Goal: Task Accomplishment & Management: Manage account settings

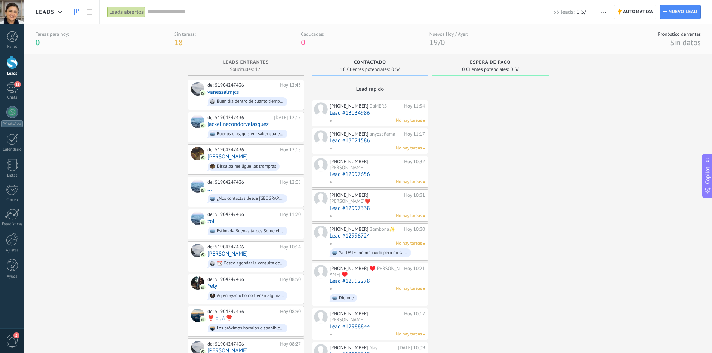
scroll to position [11, 0]
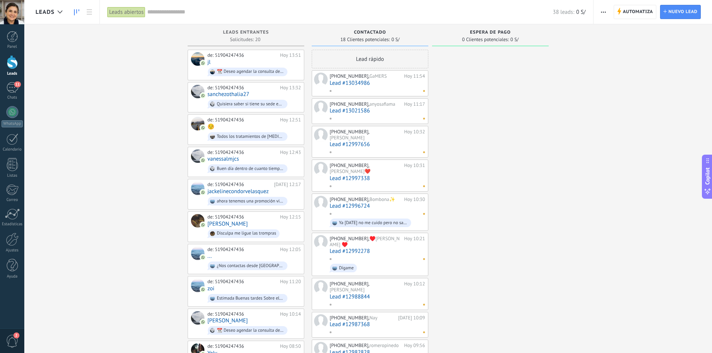
click at [173, 12] on input "text" at bounding box center [349, 12] width 405 height 8
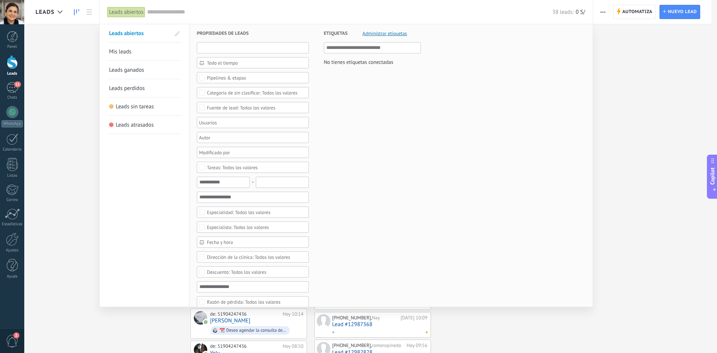
click at [246, 47] on input "text" at bounding box center [253, 47] width 112 height 11
click at [226, 8] on input "text" at bounding box center [349, 12] width 405 height 8
paste input "**********"
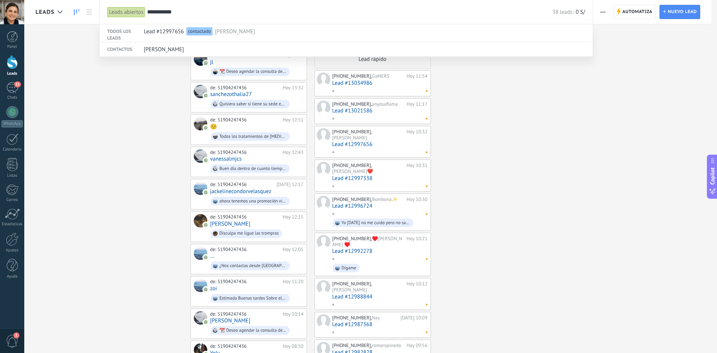
type input "**********"
click at [383, 139] on div at bounding box center [358, 176] width 717 height 353
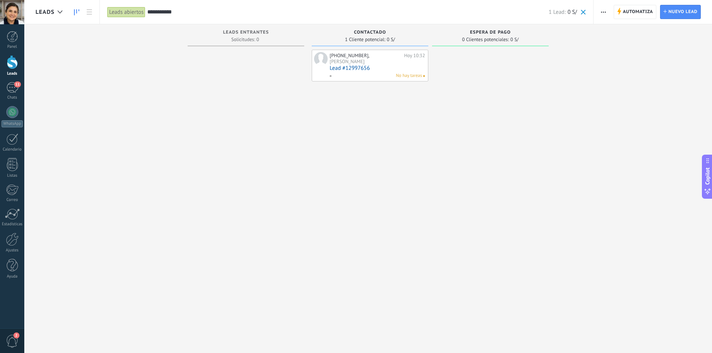
click at [409, 65] on link "Lead #12997656" at bounding box center [376, 68] width 95 height 6
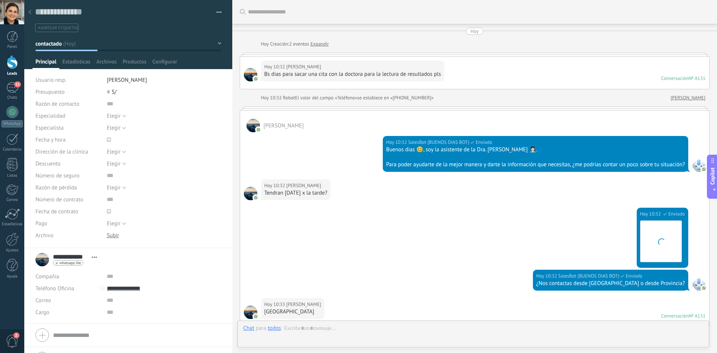
scroll to position [679, 0]
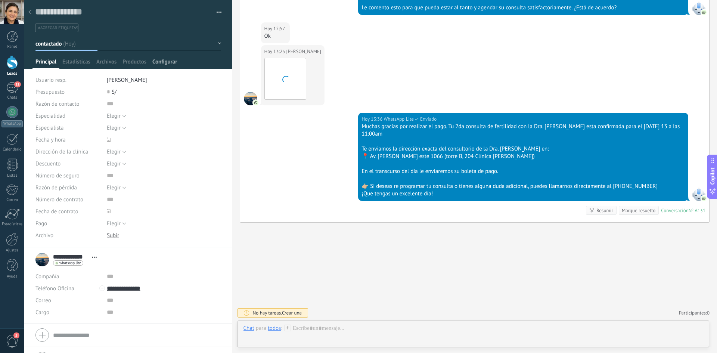
click at [179, 61] on div "Configurar" at bounding box center [164, 63] width 31 height 11
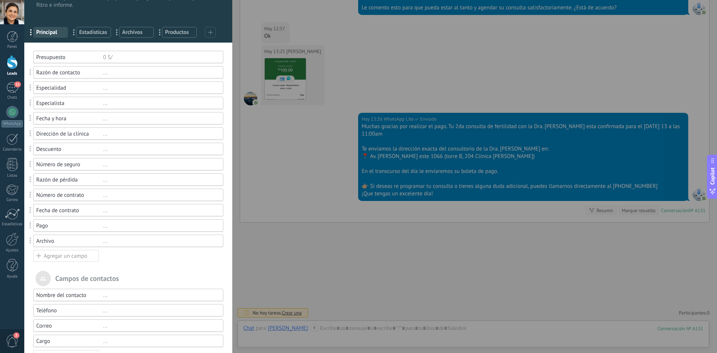
scroll to position [0, 0]
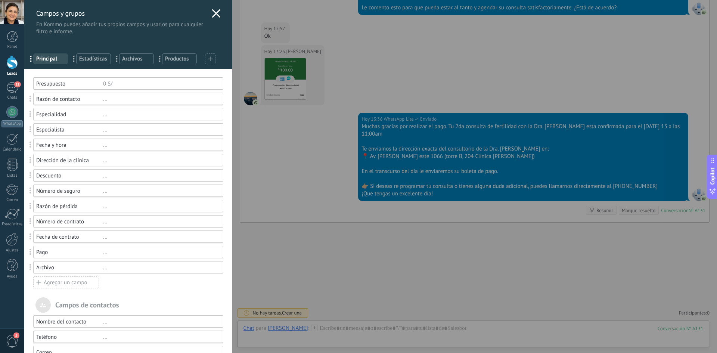
click at [74, 251] on div "Pago" at bounding box center [69, 252] width 67 height 7
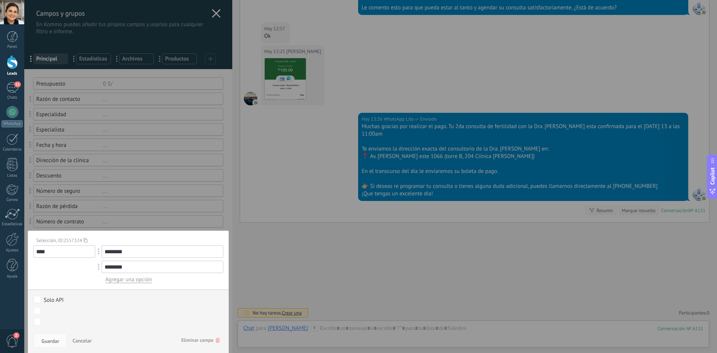
click at [120, 282] on span "Agregar una opción" at bounding box center [128, 279] width 47 height 7
drag, startPoint x: 130, startPoint y: 268, endPoint x: 99, endPoint y: 263, distance: 31.1
click at [102, 263] on div "********" at bounding box center [162, 267] width 121 height 12
type input "********"
click at [120, 285] on input "text" at bounding box center [162, 282] width 121 height 12
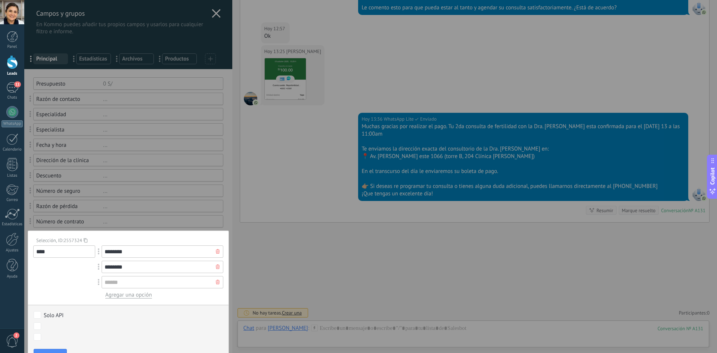
click at [63, 279] on div "****" at bounding box center [64, 271] width 62 height 53
click at [212, 283] on div at bounding box center [217, 282] width 11 height 12
click at [54, 344] on span "Guardar" at bounding box center [50, 340] width 18 height 5
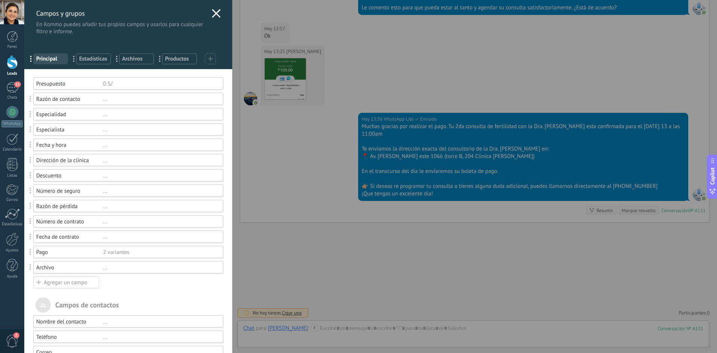
click at [117, 241] on div "Fecha de contrato ..." at bounding box center [128, 236] width 190 height 12
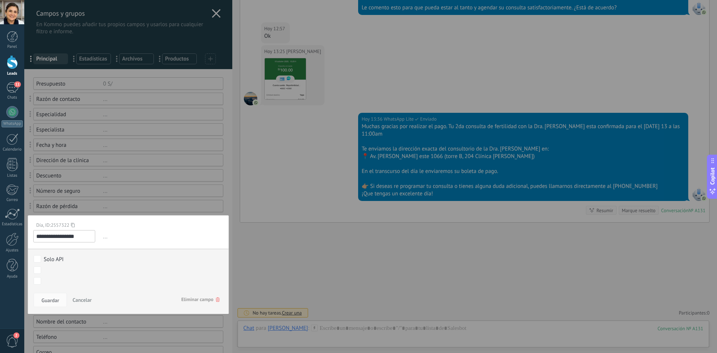
click at [102, 207] on div at bounding box center [128, 259] width 208 height 518
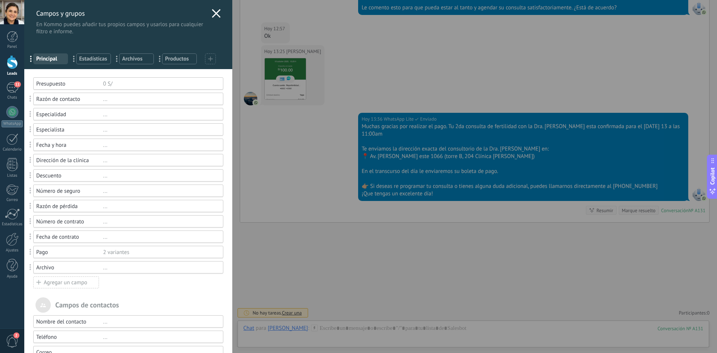
click at [114, 195] on div "Número de seguro ..." at bounding box center [128, 191] width 190 height 12
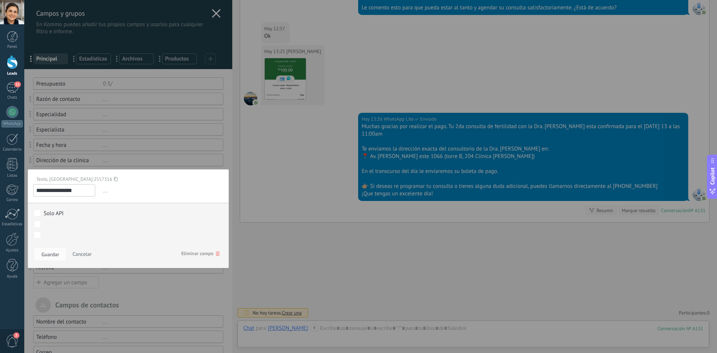
click at [80, 251] on button "Cancelar" at bounding box center [81, 254] width 25 height 14
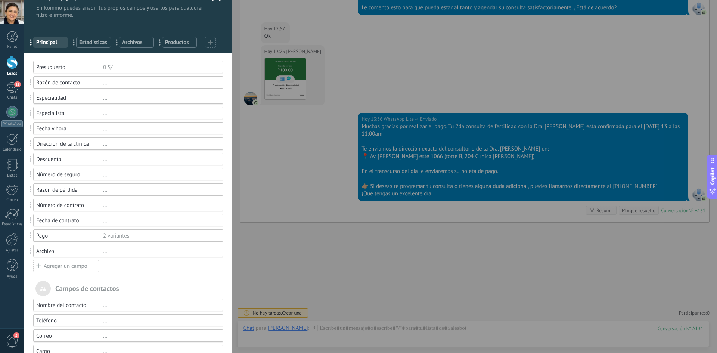
scroll to position [75, 0]
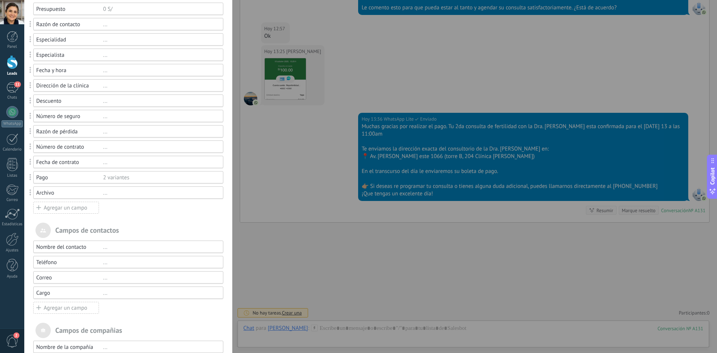
click at [83, 216] on div "Usted ha alcanzado la cantidad máxima de los campos añadidos en la tarifa Perio…" at bounding box center [128, 218] width 208 height 449
click at [80, 213] on div "Agregar un campo" at bounding box center [66, 208] width 66 height 12
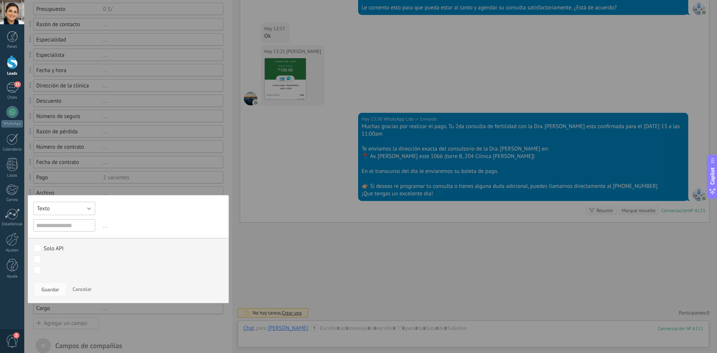
click at [68, 213] on button "Texto" at bounding box center [64, 208] width 62 height 13
click at [78, 246] on div "Texto Número Interruptor Selección Multiselección Día URL Texto Largo Interrupt…" at bounding box center [128, 249] width 201 height 108
click at [85, 215] on div "Texto Número Interruptor Selección Multiselección Día URL Texto Largo Interrupt…" at bounding box center [128, 249] width 201 height 108
click at [85, 214] on button "Texto" at bounding box center [64, 208] width 62 height 13
click at [74, 257] on span "Multiselección" at bounding box center [61, 259] width 64 height 7
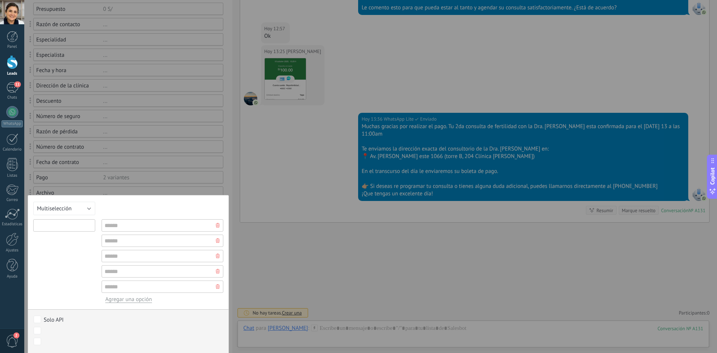
click at [68, 225] on input "text" at bounding box center [64, 225] width 62 height 12
type input "**********"
click at [129, 223] on input "text" at bounding box center [162, 225] width 121 height 12
type input "**********"
click at [167, 239] on input "text" at bounding box center [162, 241] width 121 height 12
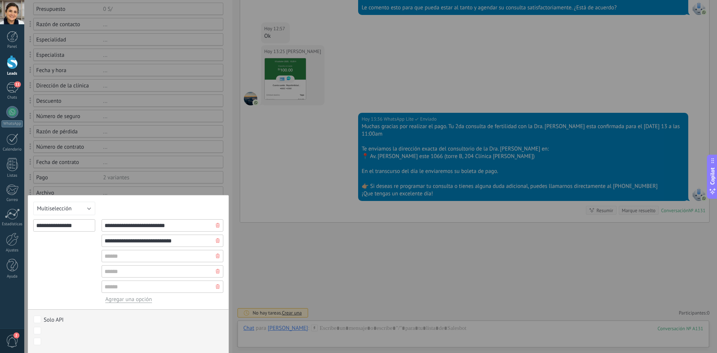
type input "**********"
click at [53, 282] on div "**********" at bounding box center [64, 261] width 62 height 84
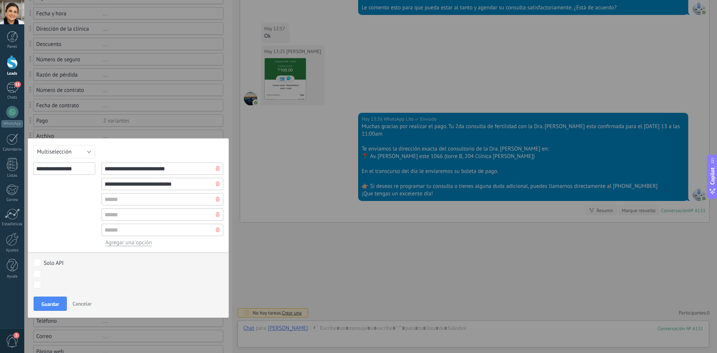
scroll to position [179, 0]
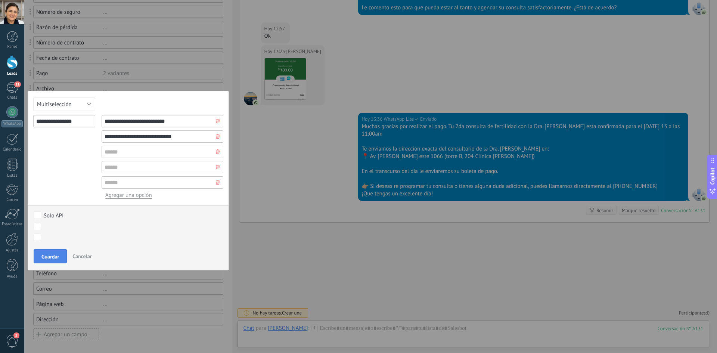
click at [58, 257] on span "Guardar" at bounding box center [50, 256] width 18 height 5
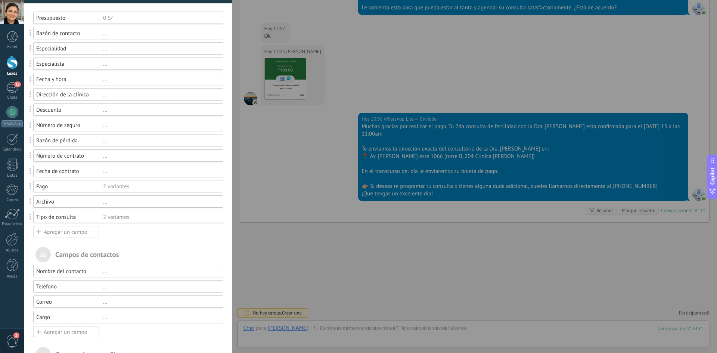
scroll to position [0, 0]
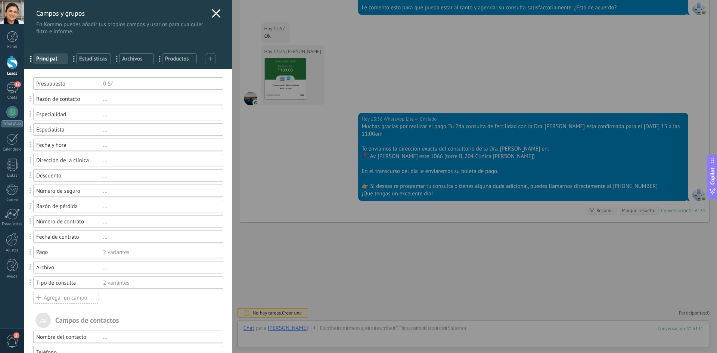
click at [217, 15] on icon at bounding box center [216, 13] width 9 height 9
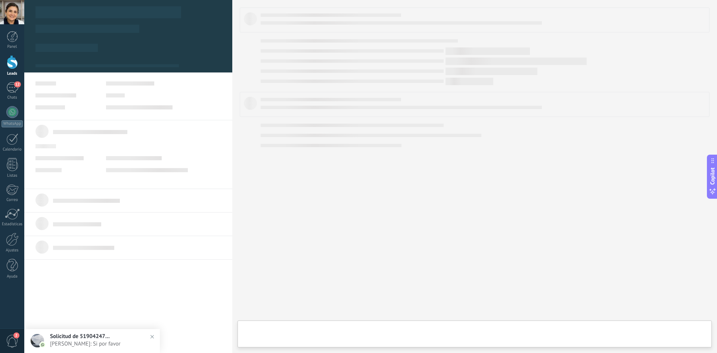
type textarea "**********"
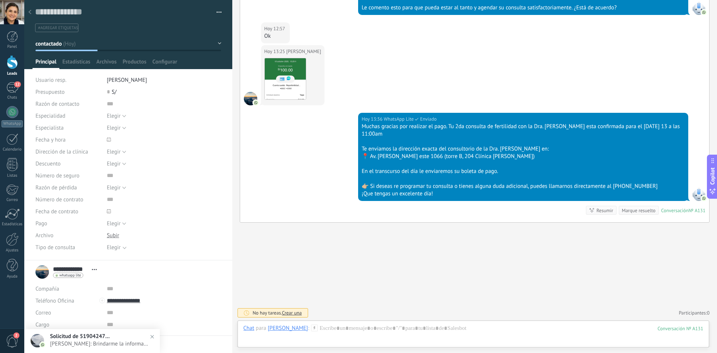
click at [113, 89] on span "S/" at bounding box center [114, 92] width 5 height 7
type input "***"
click at [120, 249] on div "Elegir" at bounding box center [114, 248] width 14 height 6
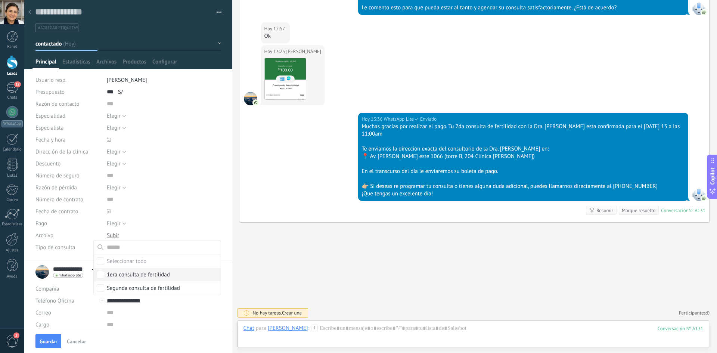
click at [120, 274] on div "1era consulta de fertilidad" at bounding box center [138, 274] width 63 height 7
click at [139, 171] on input "text" at bounding box center [163, 176] width 112 height 12
click at [120, 156] on button "Elegir" at bounding box center [116, 152] width 19 height 12
click at [158, 134] on div "Razón de contacto Especialidad Elegir Diagnóstico Preventiva Quirúrgica Elegir …" at bounding box center [128, 179] width 186 height 162
click at [121, 125] on button "Elegir" at bounding box center [116, 128] width 19 height 12
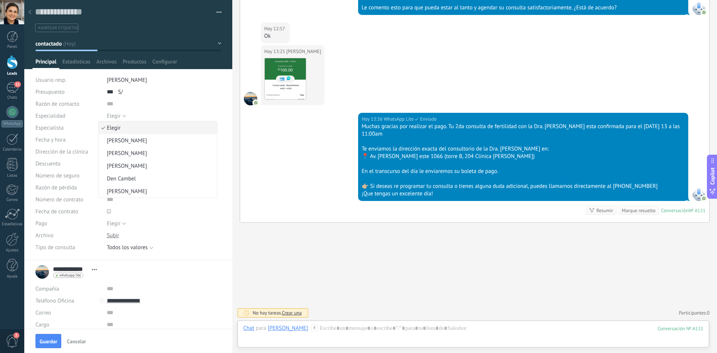
drag, startPoint x: 156, startPoint y: 115, endPoint x: 146, endPoint y: 115, distance: 9.3
click at [156, 114] on div "Elegir Diagnóstico Preventiva Quirúrgica Elegir" at bounding box center [164, 116] width 115 height 12
click at [117, 114] on span "Elegir" at bounding box center [114, 115] width 14 height 7
click at [166, 104] on input "text" at bounding box center [163, 104] width 112 height 12
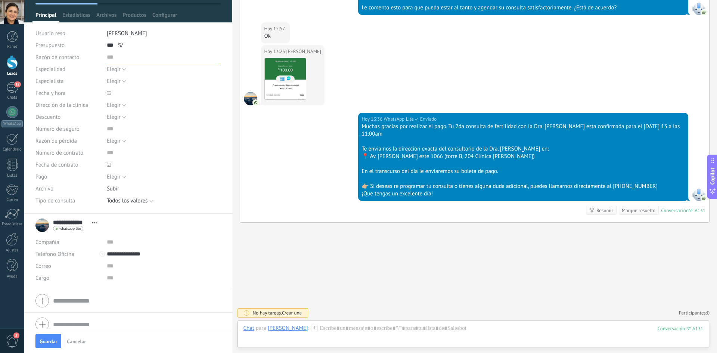
scroll to position [54, 0]
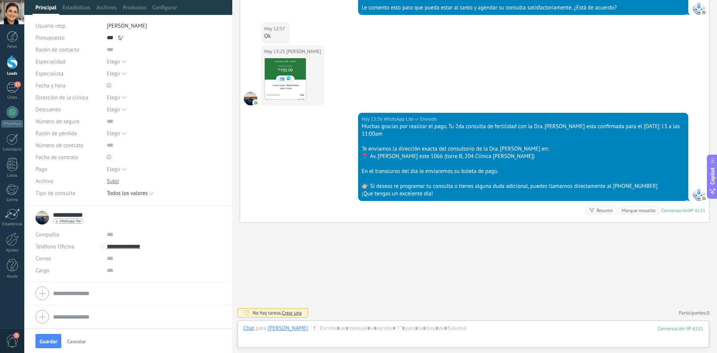
drag, startPoint x: 87, startPoint y: 216, endPoint x: 51, endPoint y: 214, distance: 35.9
click at [51, 214] on div "**********" at bounding box center [128, 217] width 186 height 19
click at [77, 296] on form "Compañía Teléfono Oficina Ofic. directo Celular Fax Casa Otro Teléfono Oficina …" at bounding box center [128, 293] width 186 height 19
click at [77, 241] on input "text" at bounding box center [137, 241] width 168 height 12
paste input "**********"
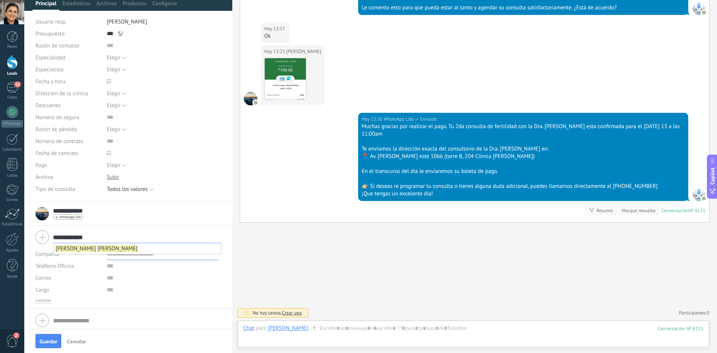
scroll to position [62, 0]
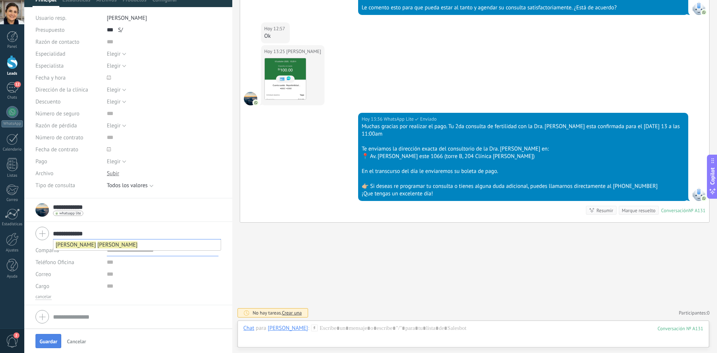
type input "**********"
click at [50, 342] on span "Guardar" at bounding box center [49, 341] width 18 height 5
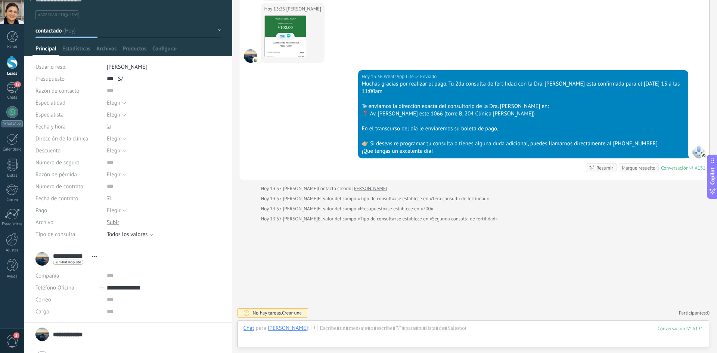
scroll to position [0, 0]
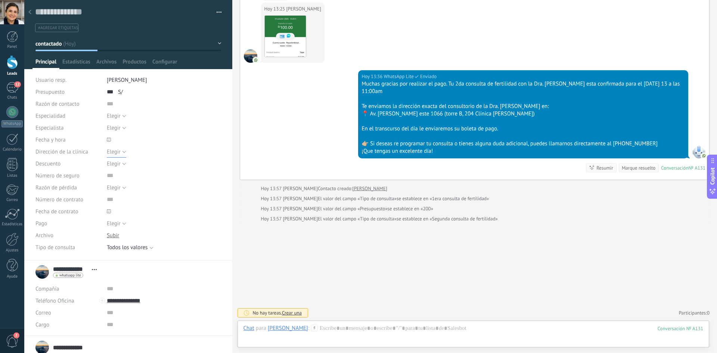
click at [114, 151] on span "Elegir" at bounding box center [114, 151] width 14 height 7
click at [134, 134] on span at bounding box center [164, 140] width 115 height 12
click at [101, 141] on div "Fecha y hora" at bounding box center [128, 140] width 186 height 12
click at [110, 138] on div at bounding box center [109, 139] width 8 height 16
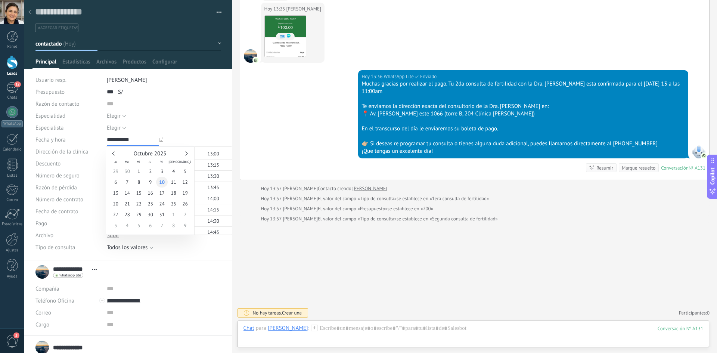
type input "**********"
click at [165, 181] on span "10" at bounding box center [162, 182] width 12 height 11
click at [210, 119] on div "Elegir Diagnóstico Preventiva Quirúrgica Elegir" at bounding box center [164, 116] width 115 height 12
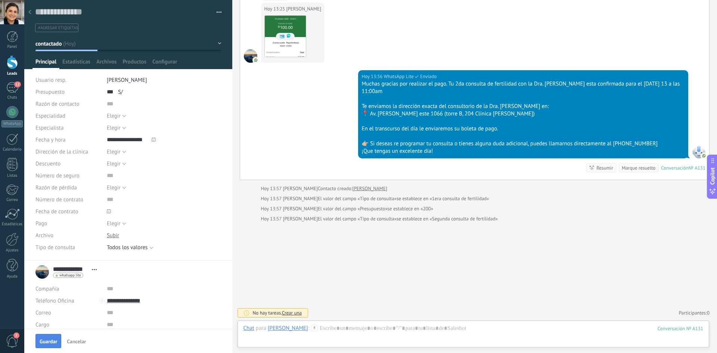
click at [54, 336] on button "Guardar" at bounding box center [48, 341] width 26 height 14
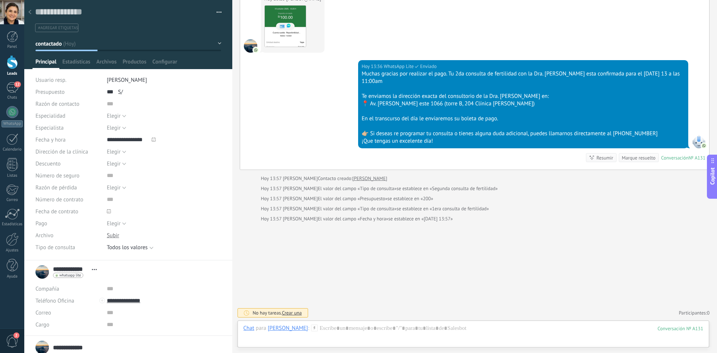
click at [73, 44] on button "contactado" at bounding box center [128, 43] width 186 height 13
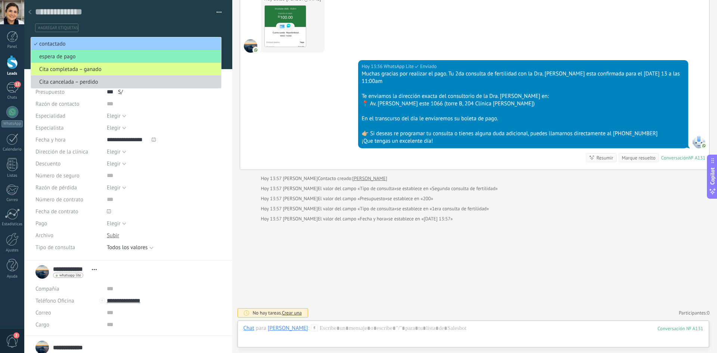
click at [90, 69] on span "Cita completada – ganado" at bounding box center [125, 69] width 188 height 7
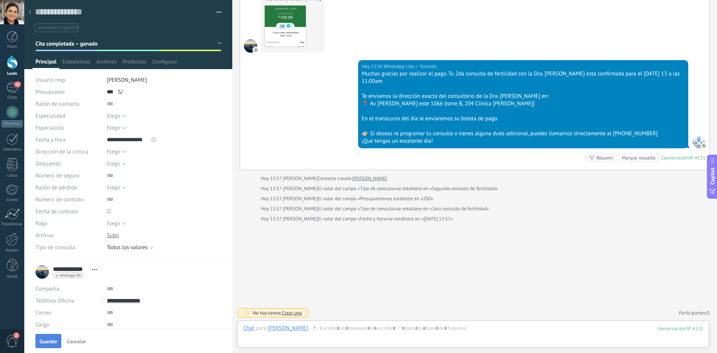
click at [50, 337] on button "Guardar" at bounding box center [48, 341] width 26 height 14
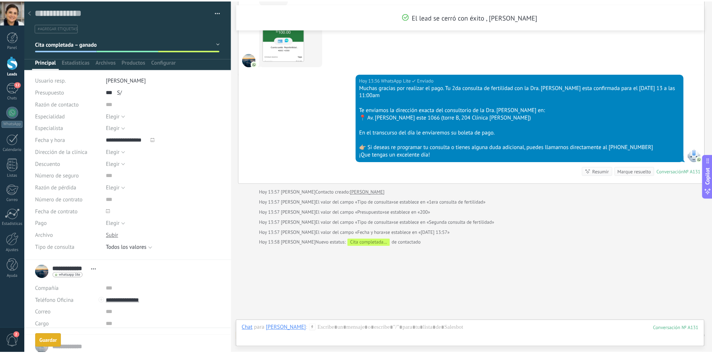
scroll to position [773, 0]
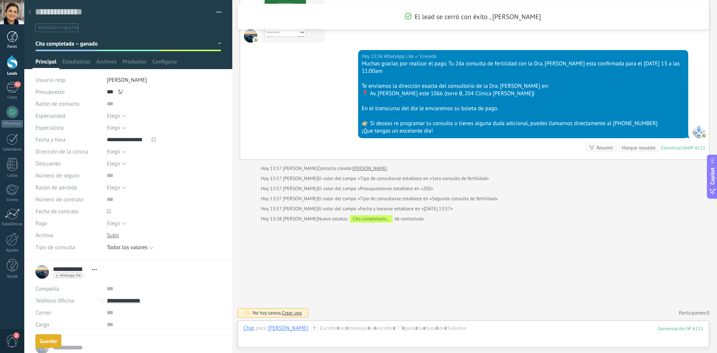
click at [12, 41] on div at bounding box center [12, 36] width 11 height 11
